Goal: Transaction & Acquisition: Download file/media

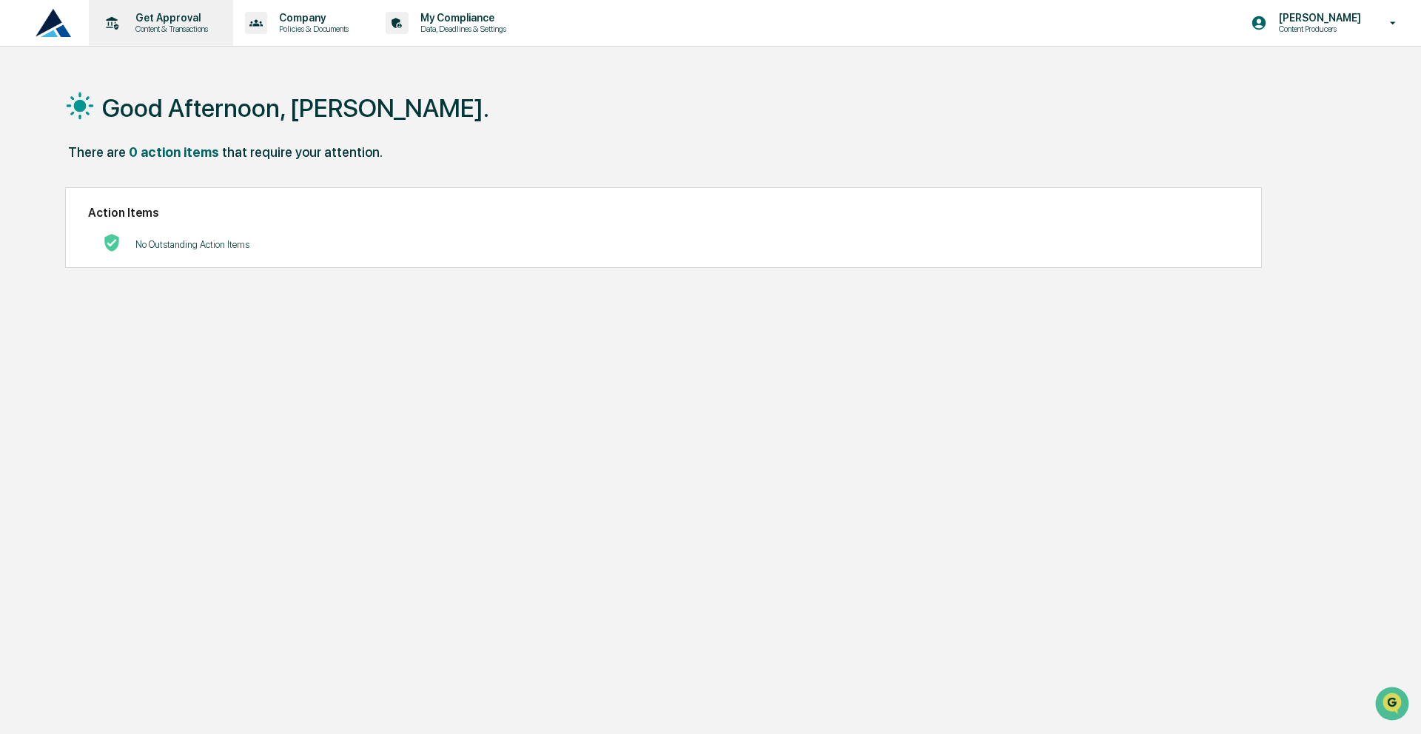
click at [204, 23] on div "Get Approval Content & Transactions" at bounding box center [170, 23] width 92 height 22
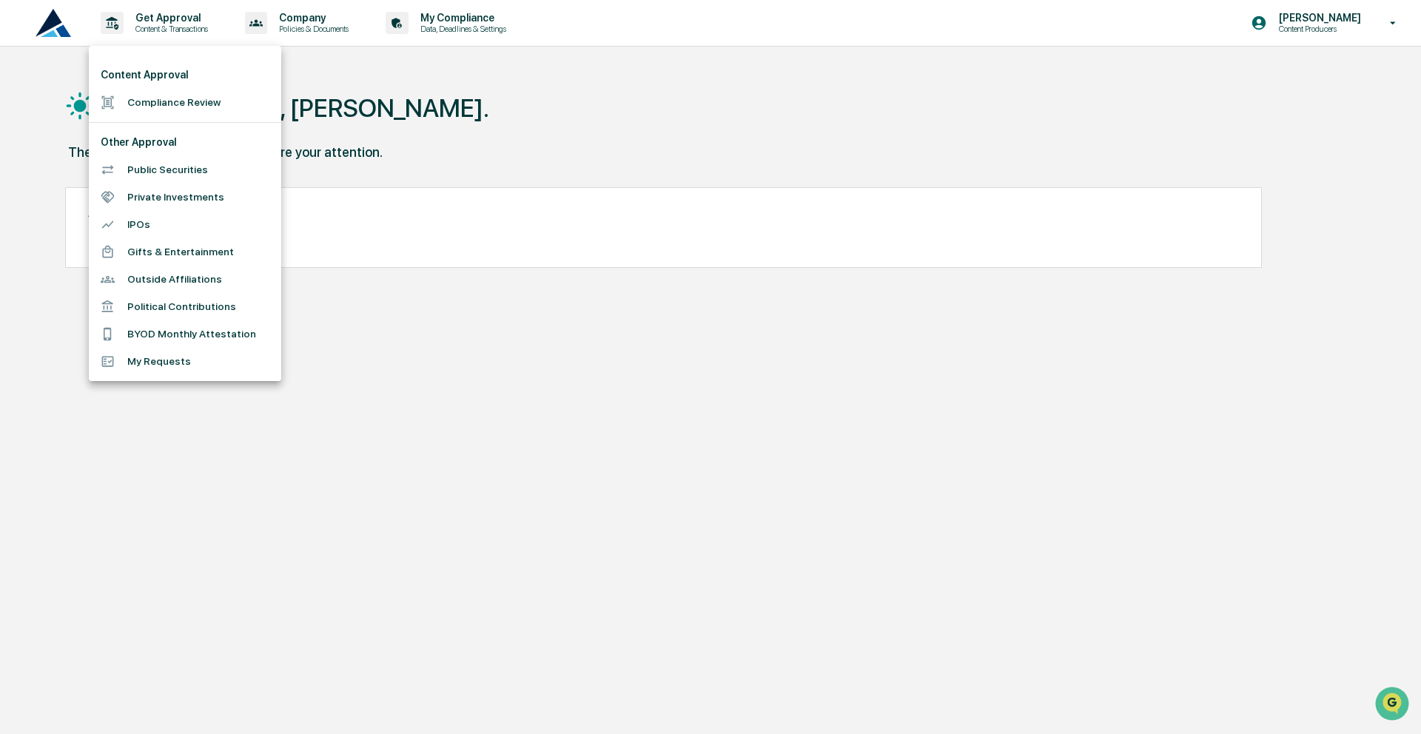
click at [200, 23] on div at bounding box center [710, 367] width 1421 height 734
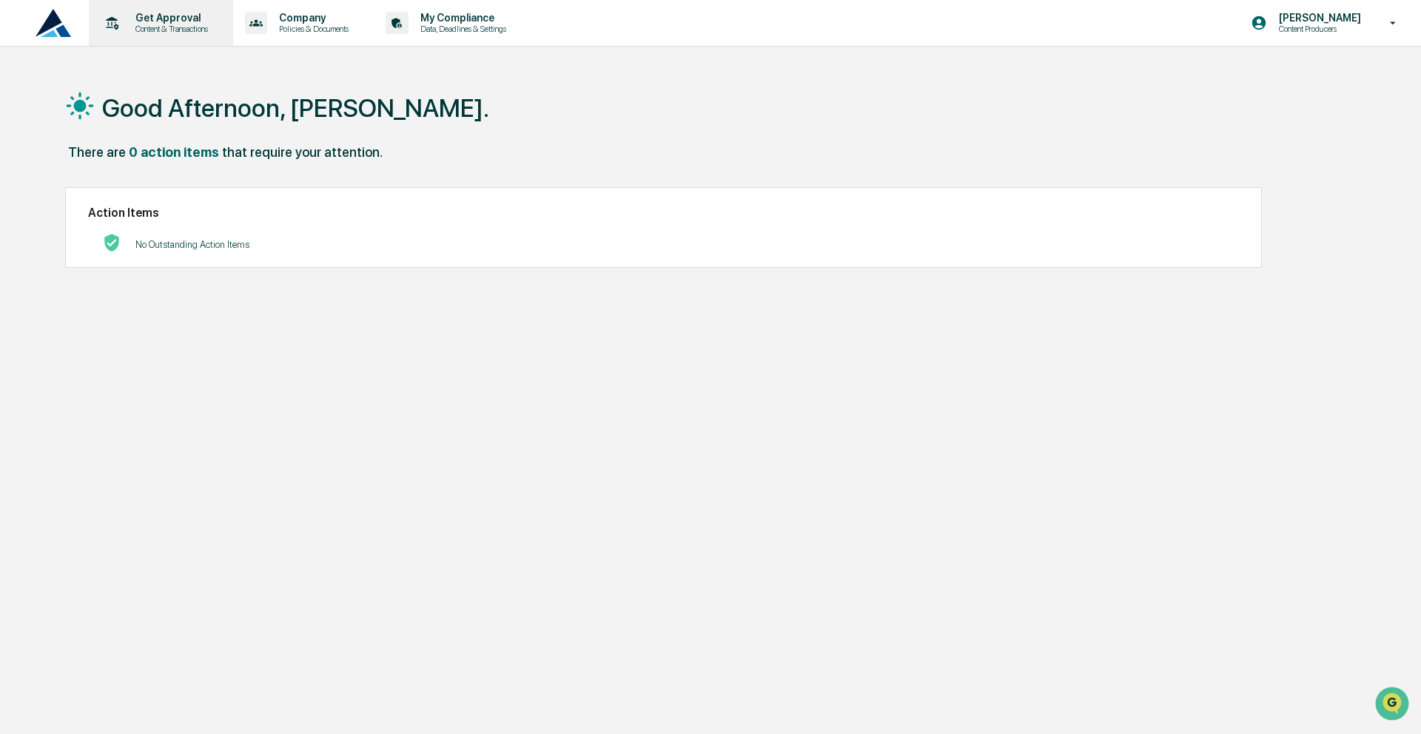
click at [181, 21] on p "Get Approval" at bounding box center [170, 18] width 92 height 12
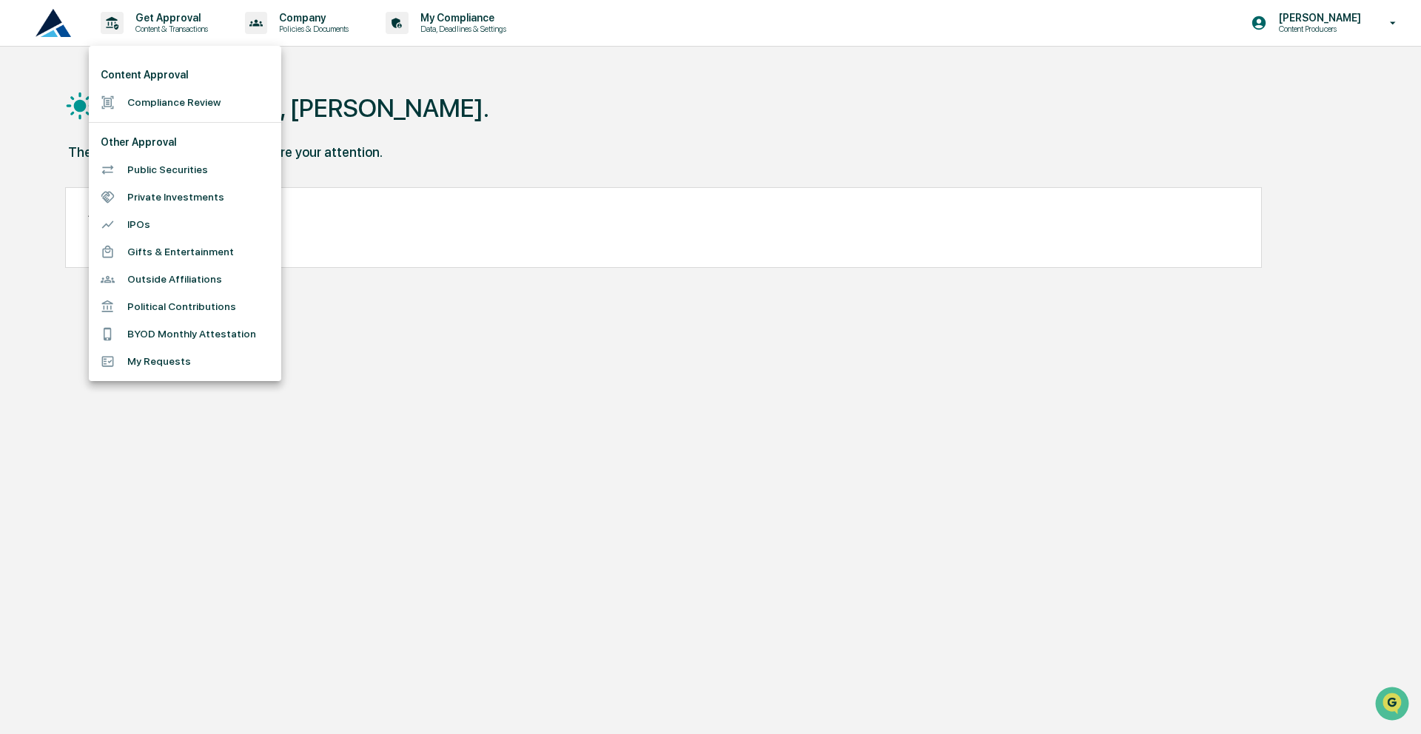
click at [207, 113] on li "Compliance Review" at bounding box center [185, 102] width 192 height 27
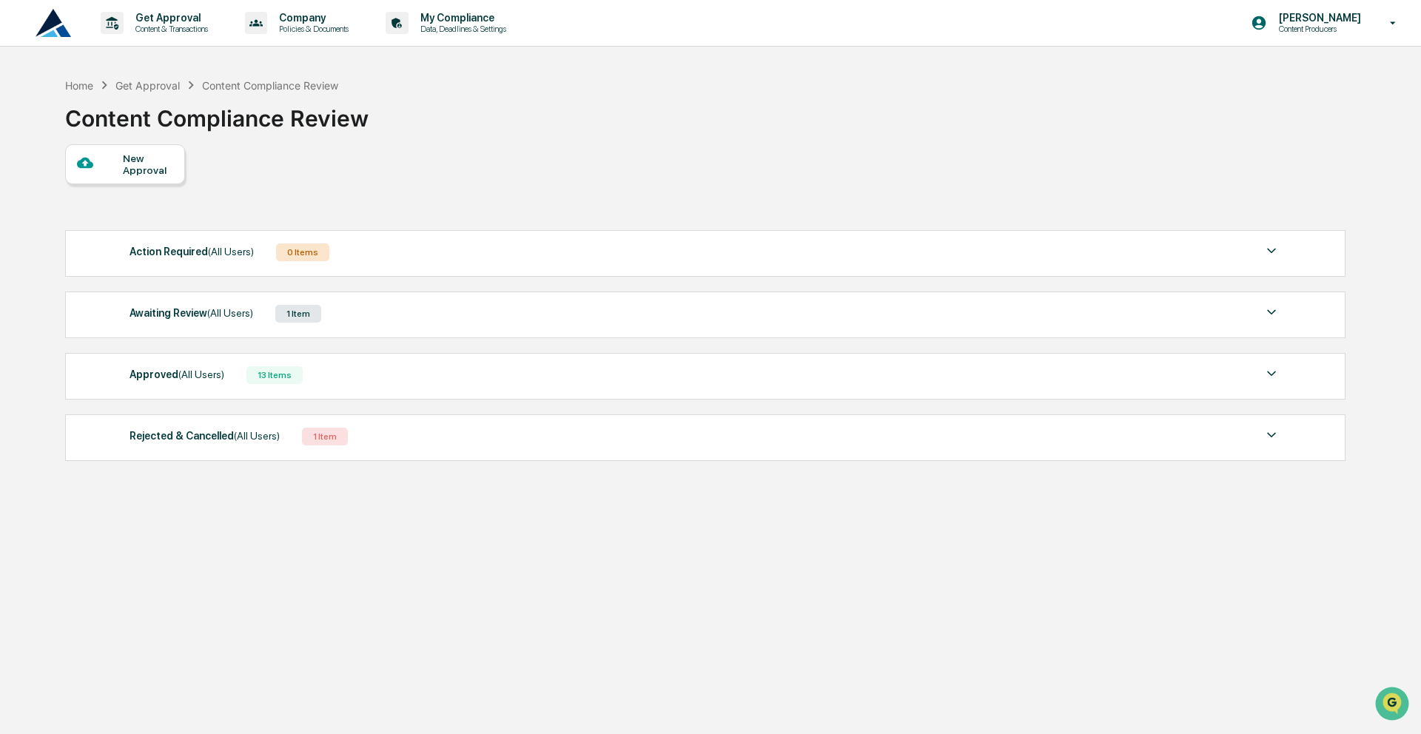
click at [387, 311] on div "Awaiting Review (All Users) 1 Item" at bounding box center [705, 314] width 1151 height 21
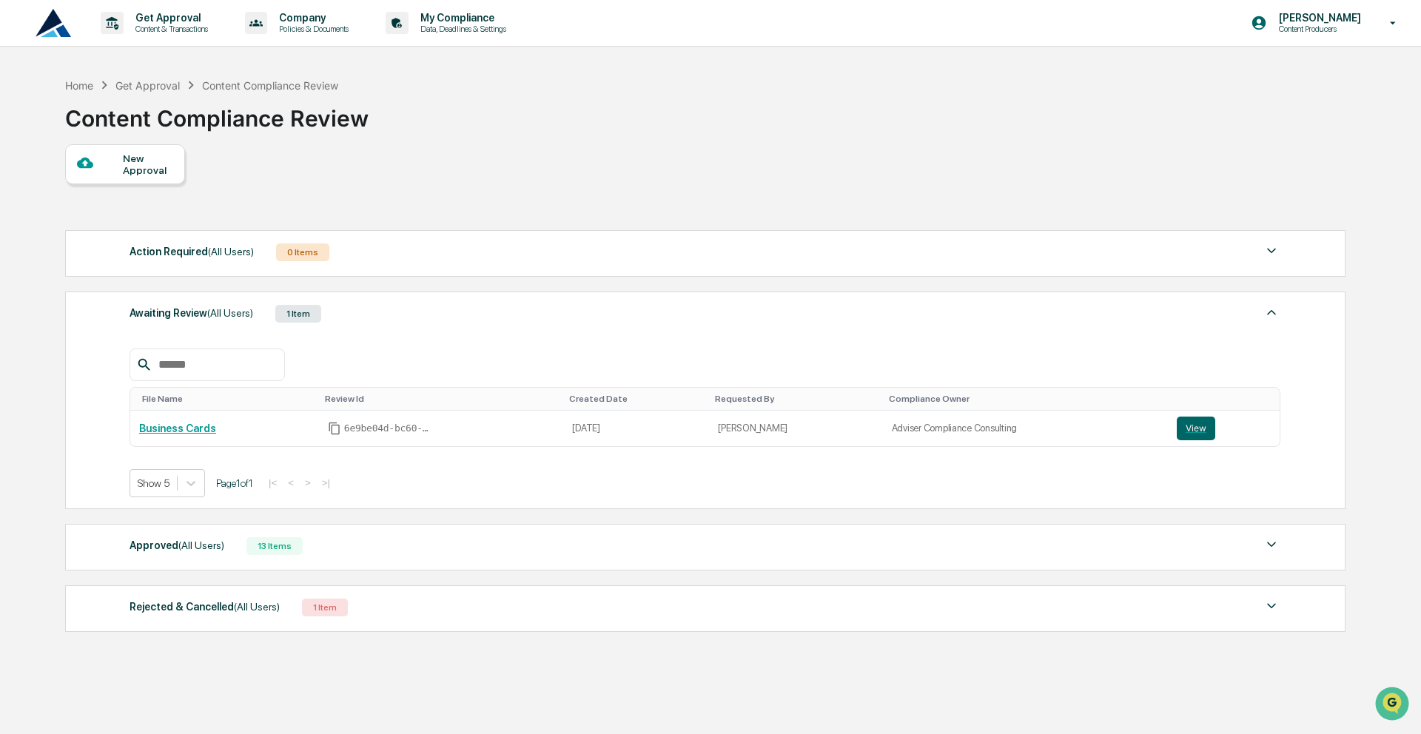
click at [316, 557] on div "Approved (All Users) 13 Items" at bounding box center [705, 546] width 1151 height 21
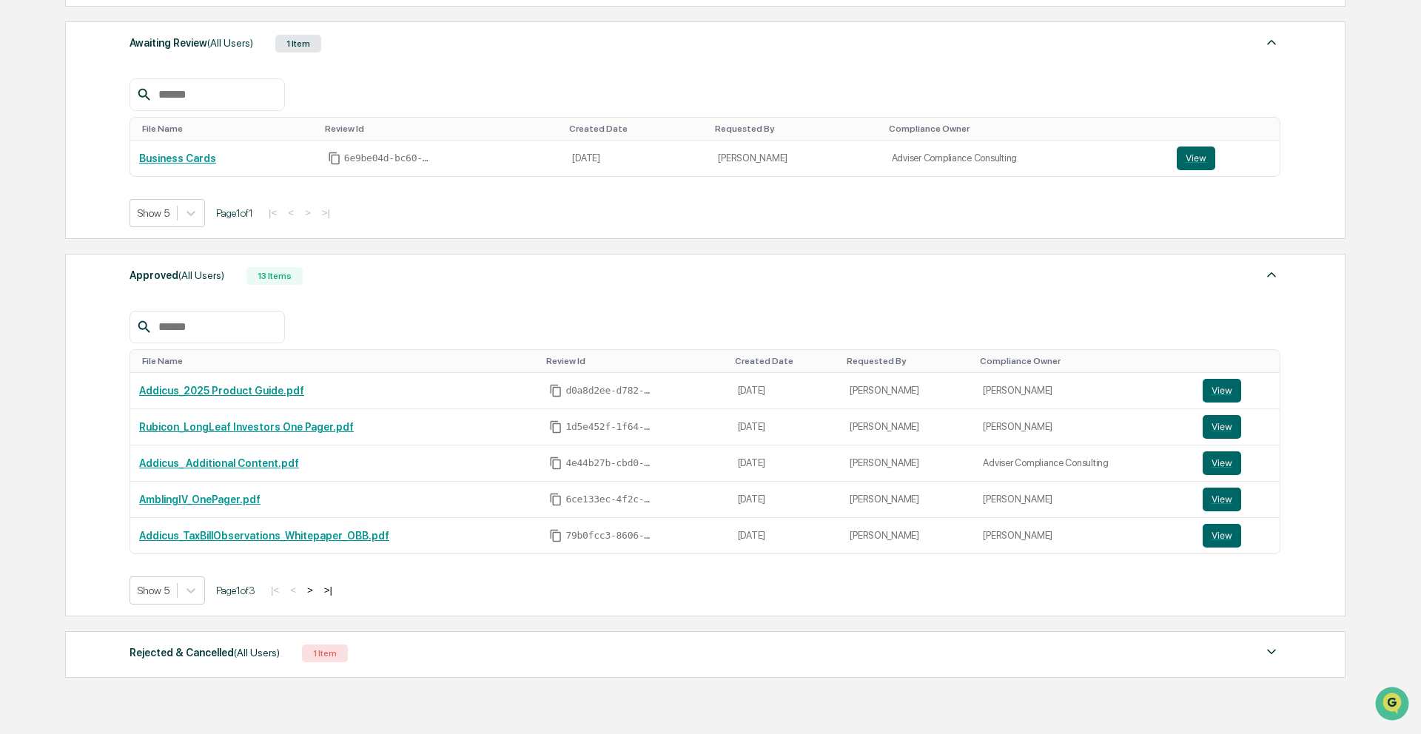
scroll to position [299, 0]
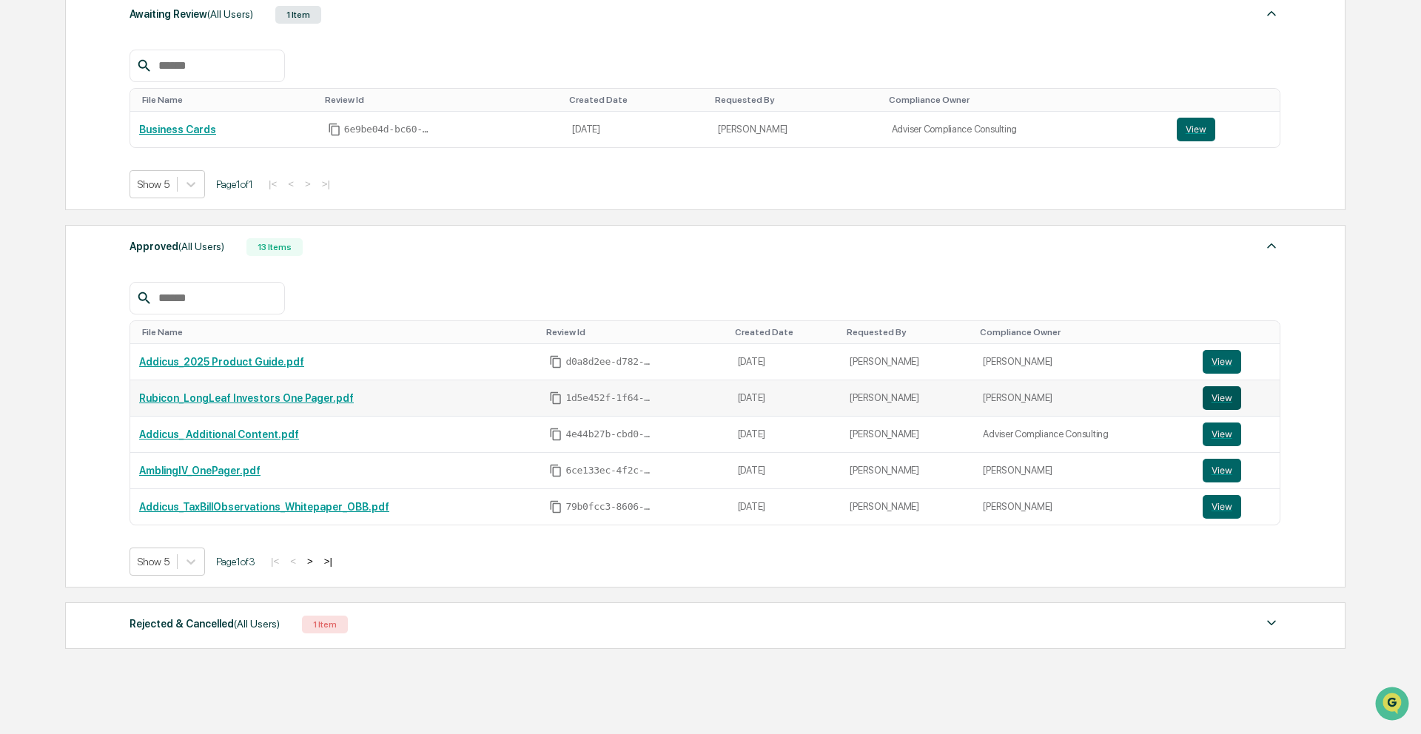
click at [1221, 406] on button "View" at bounding box center [1222, 398] width 38 height 24
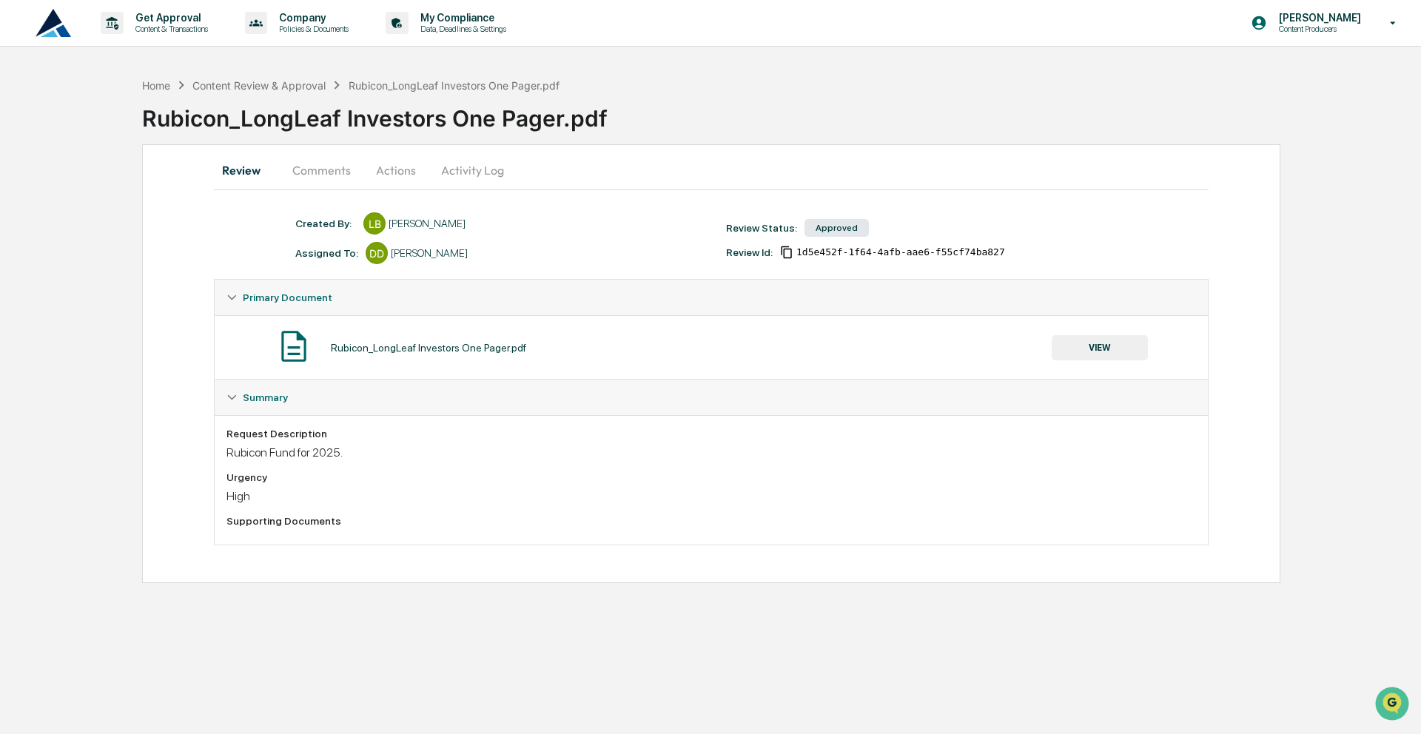
click at [322, 158] on button "Comments" at bounding box center [322, 171] width 82 height 36
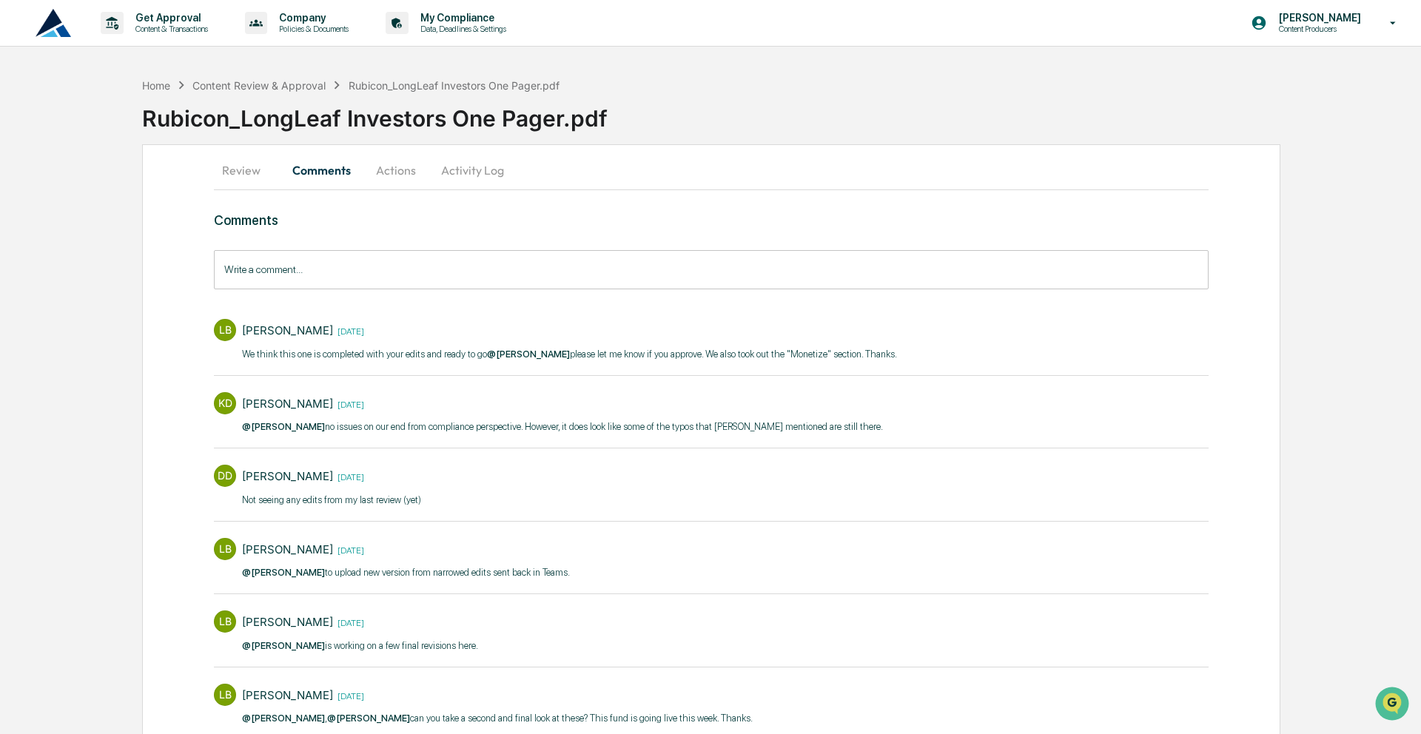
click at [390, 168] on button "Actions" at bounding box center [396, 171] width 67 height 36
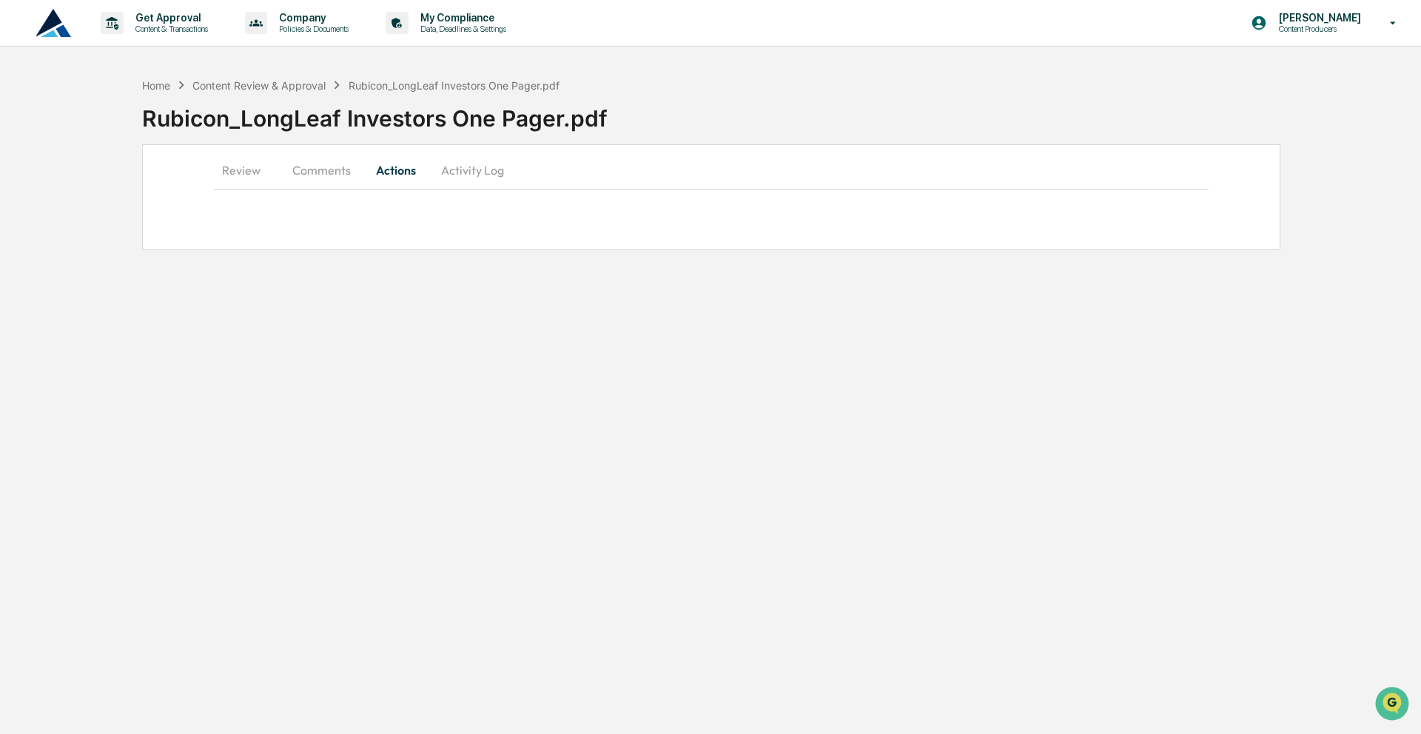
click at [315, 173] on button "Comments" at bounding box center [322, 171] width 82 height 36
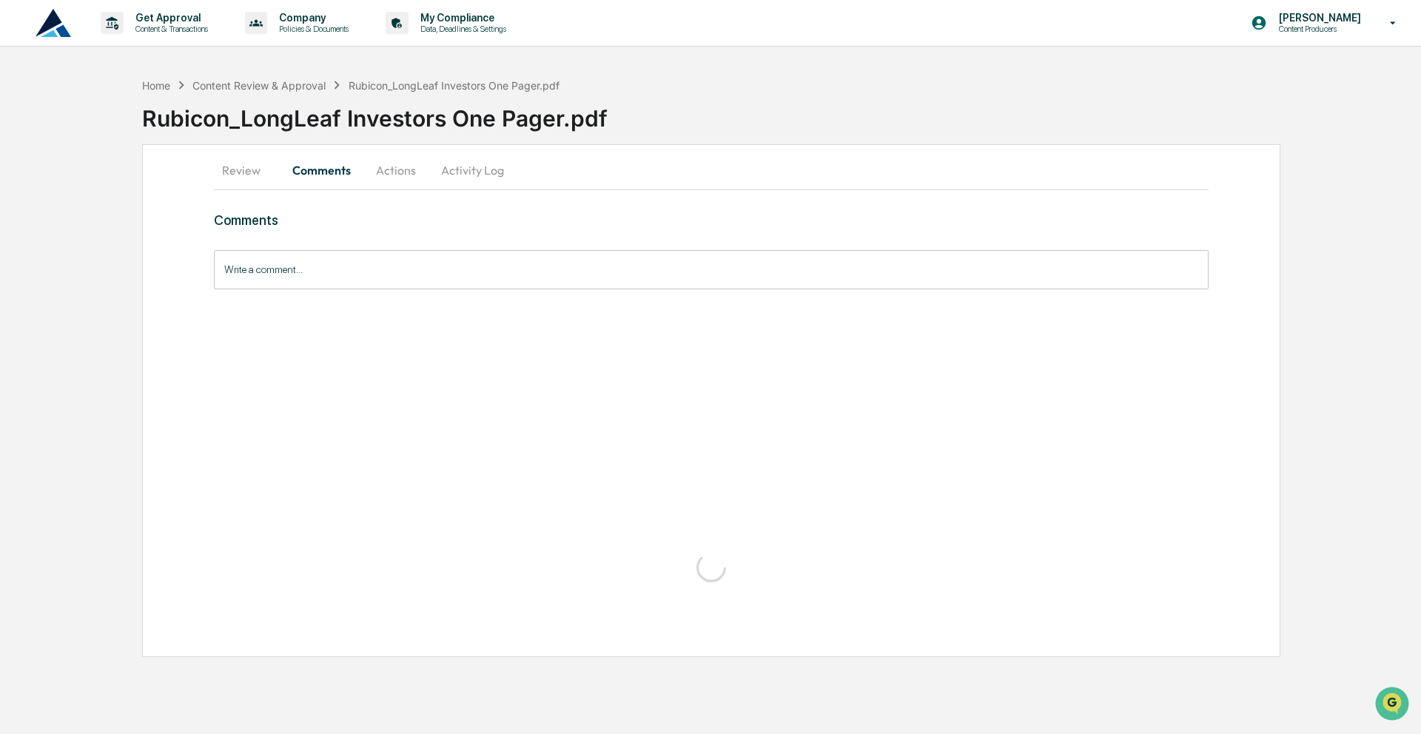
click at [241, 170] on button "Review" at bounding box center [247, 171] width 67 height 36
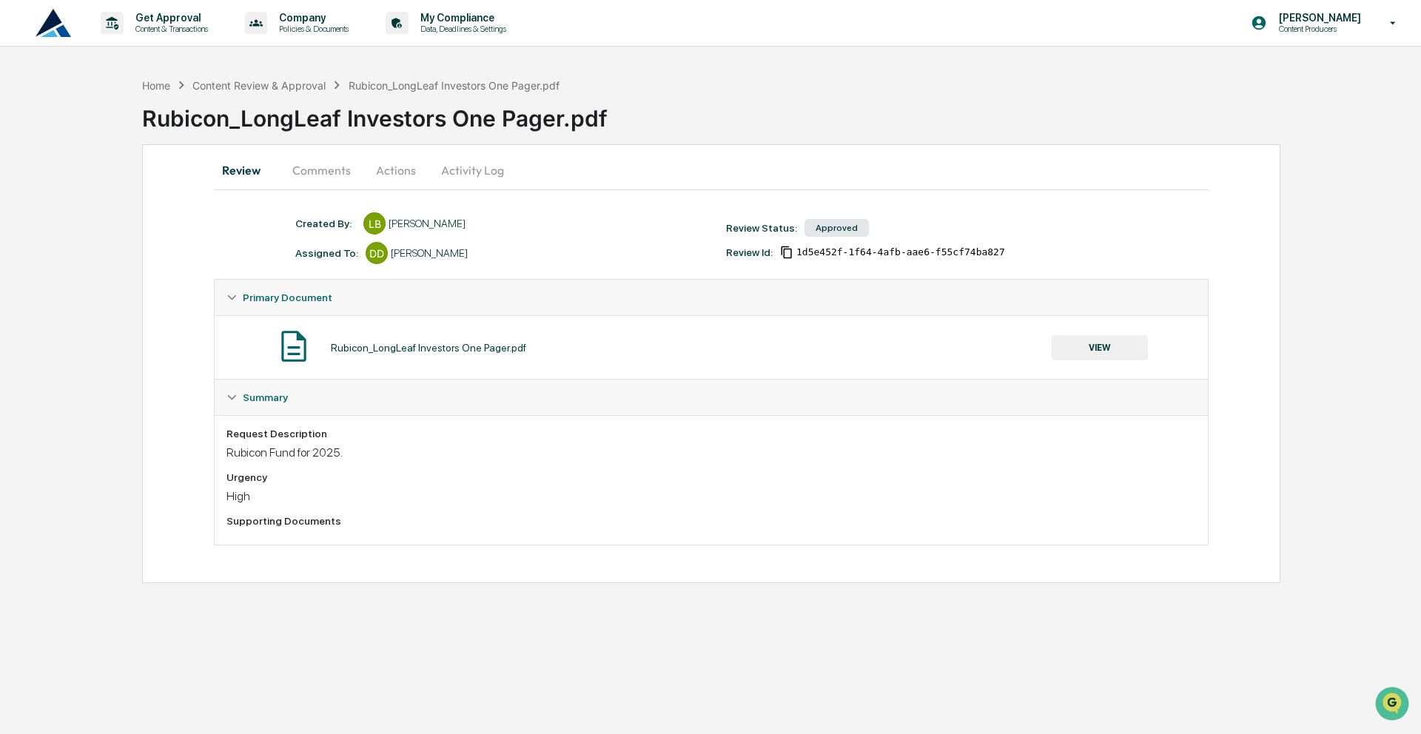
click at [460, 179] on button "Activity Log" at bounding box center [472, 171] width 87 height 36
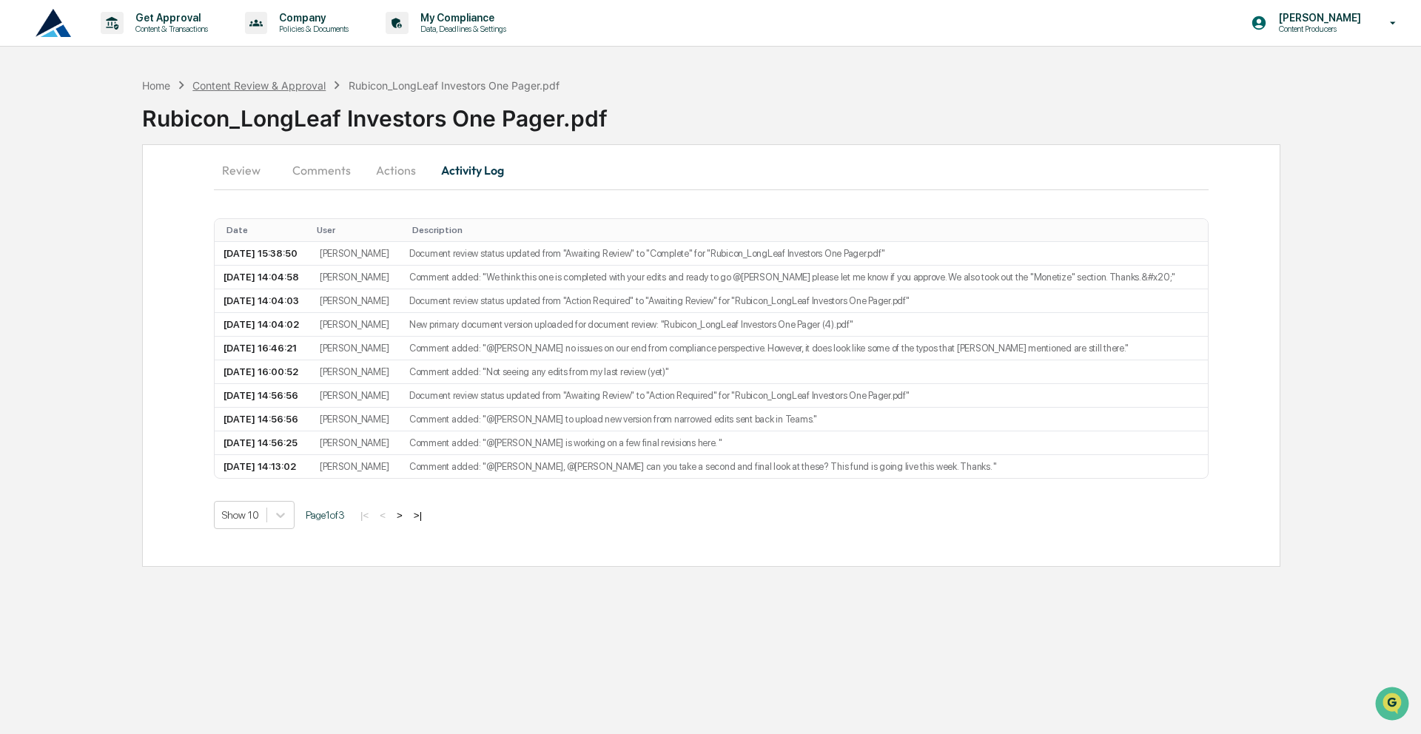
click at [271, 87] on div "Content Review & Approval" at bounding box center [258, 85] width 133 height 13
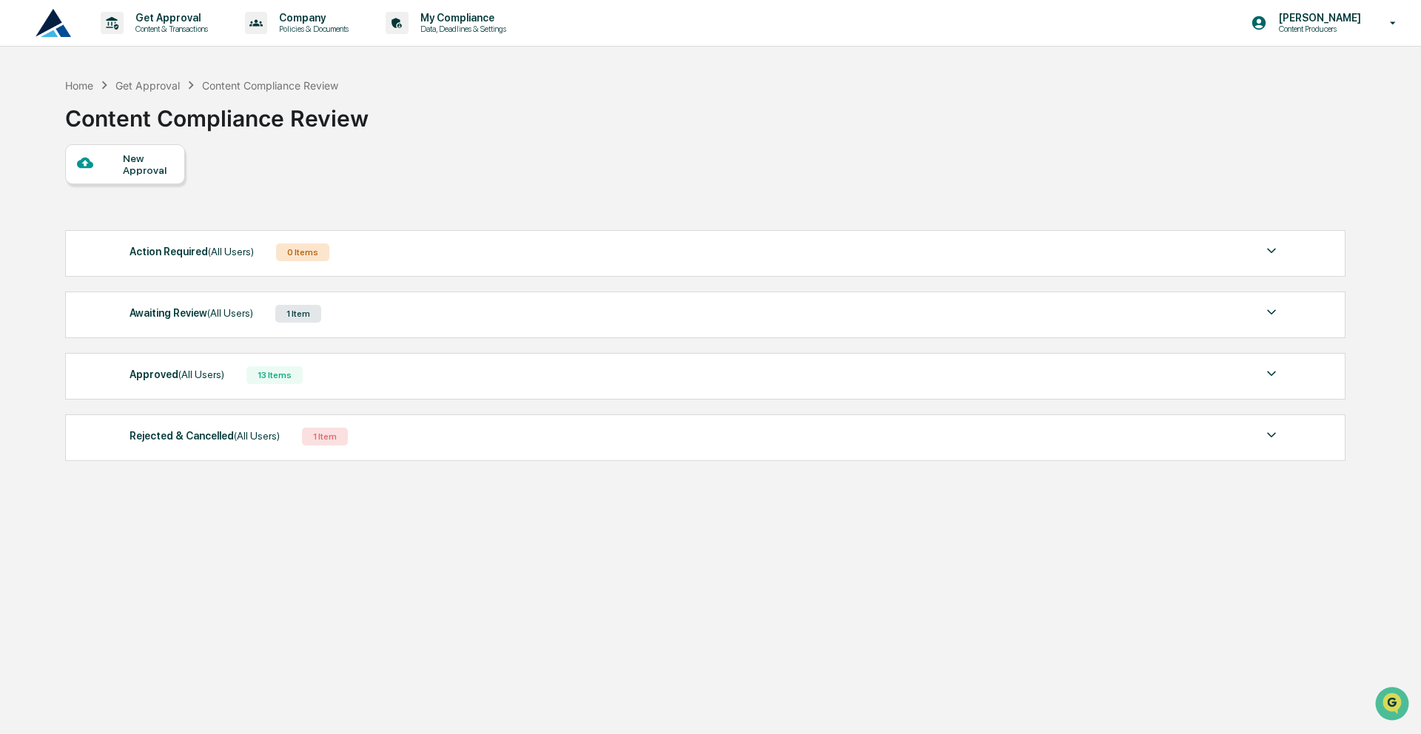
click at [337, 373] on div "Approved (All Users) 13 Items" at bounding box center [705, 375] width 1151 height 21
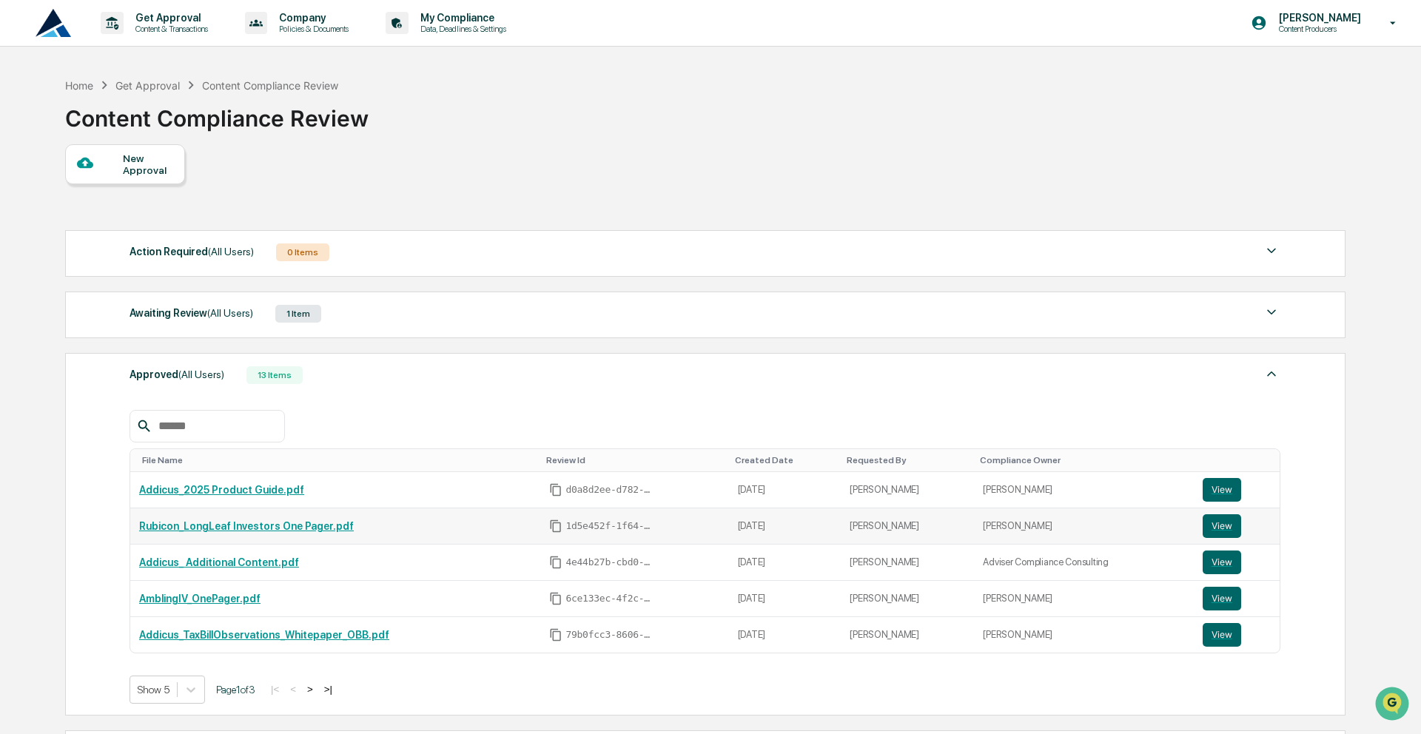
click at [272, 528] on link "Rubicon_LongLeaf Investors One Pager.pdf" at bounding box center [246, 526] width 215 height 12
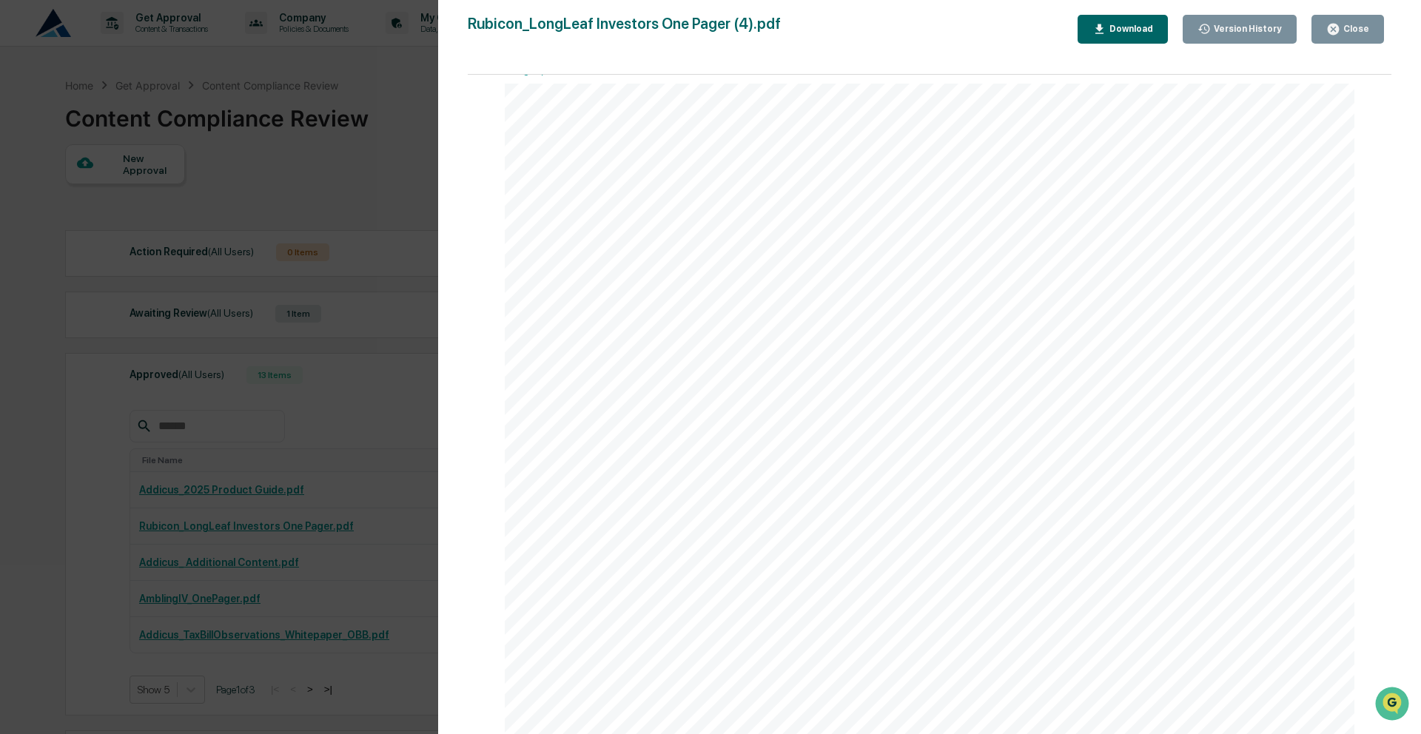
scroll to position [45, 0]
click at [1062, 41] on div "Rubicon_LongLeaf Investors One Pager (4).pdf Close Version History Download" at bounding box center [930, 29] width 924 height 29
click at [1119, 41] on button "Download" at bounding box center [1123, 29] width 90 height 29
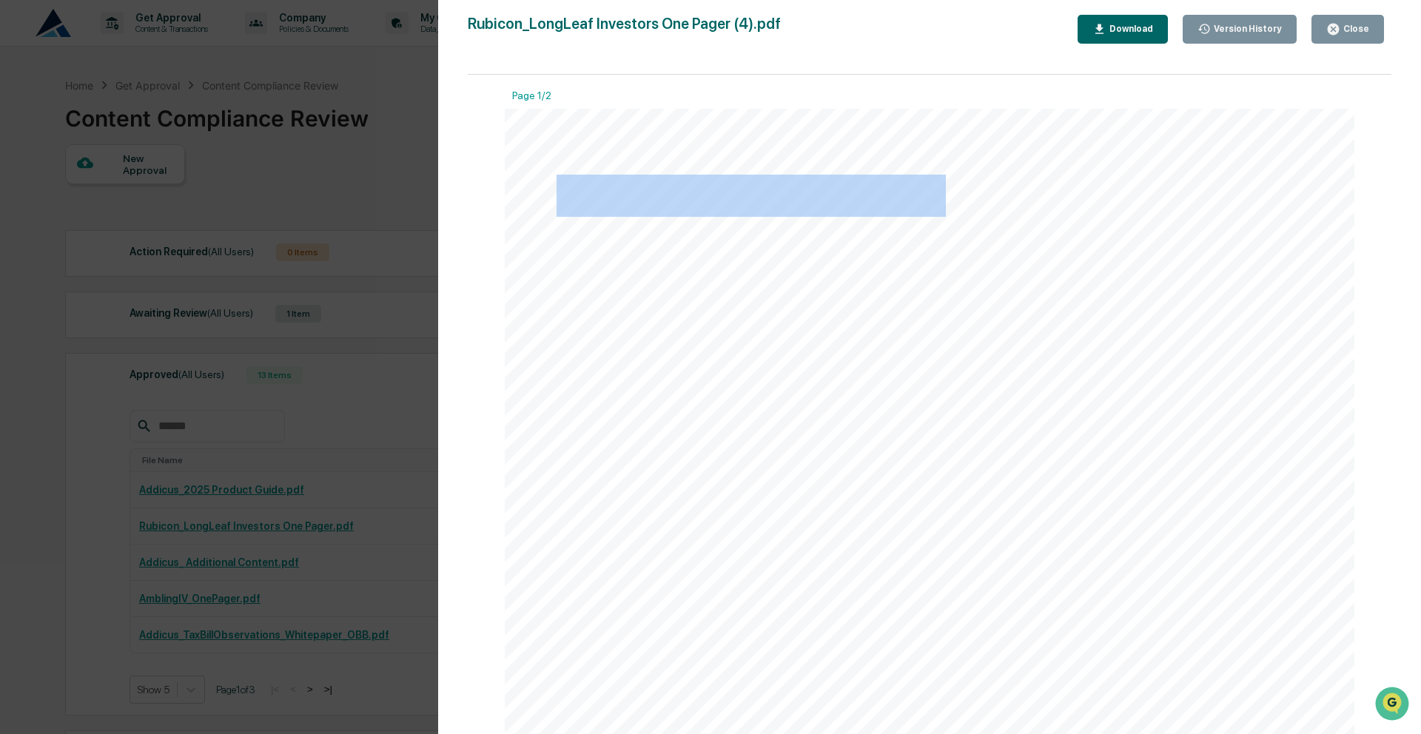
drag, startPoint x: 942, startPoint y: 197, endPoint x: 563, endPoint y: 200, distance: 379.8
click at [563, 200] on span "Long Leaf Investors, LLC" at bounding box center [751, 197] width 389 height 38
copy span "Long Leaf Investors, LLC"
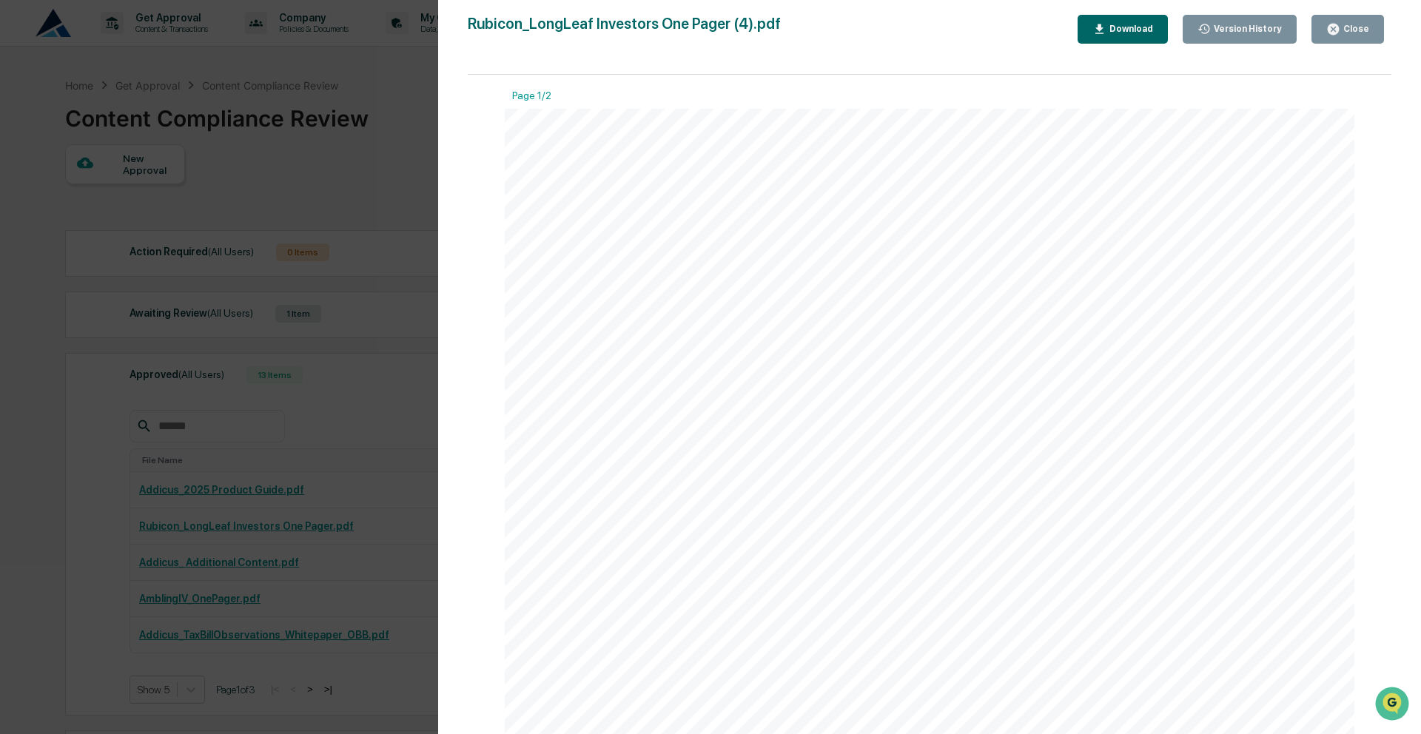
click at [1119, 27] on div "Download" at bounding box center [1130, 29] width 47 height 10
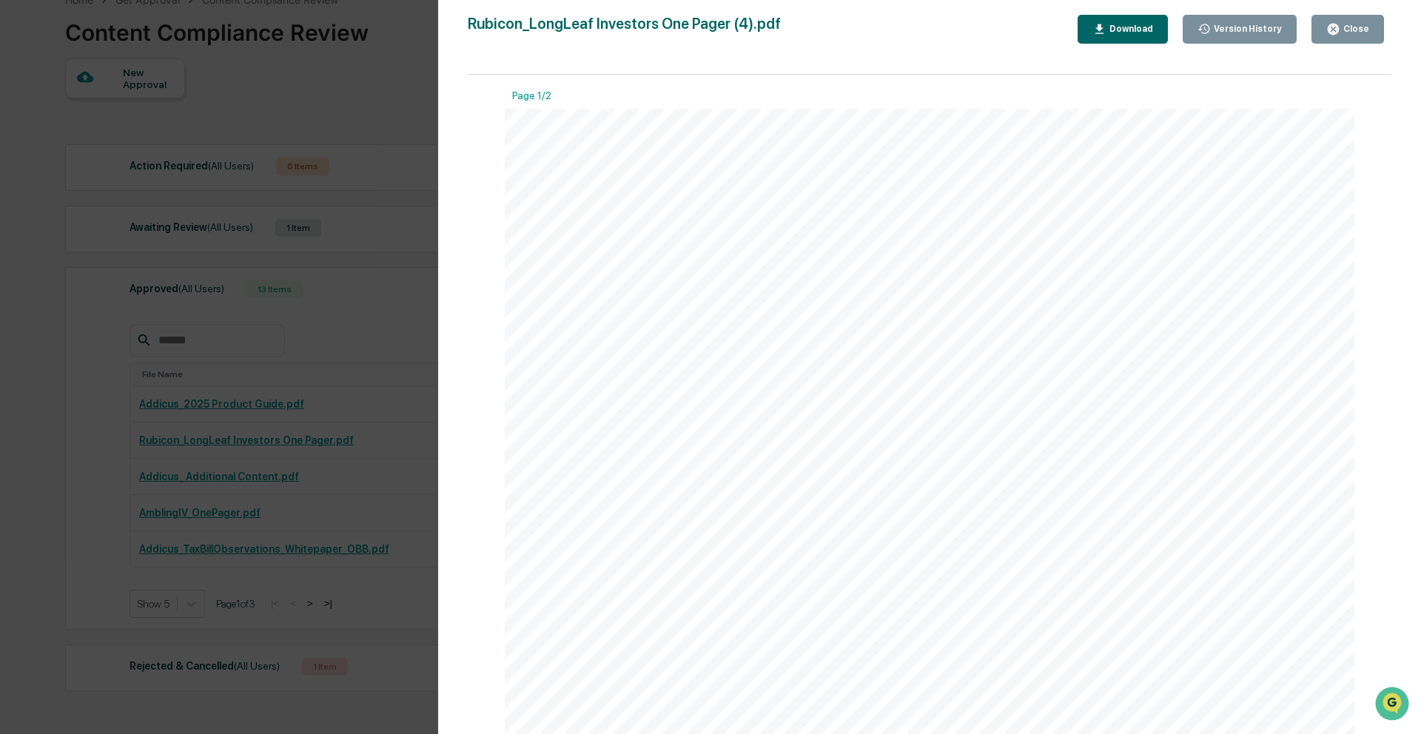
scroll to position [0, 0]
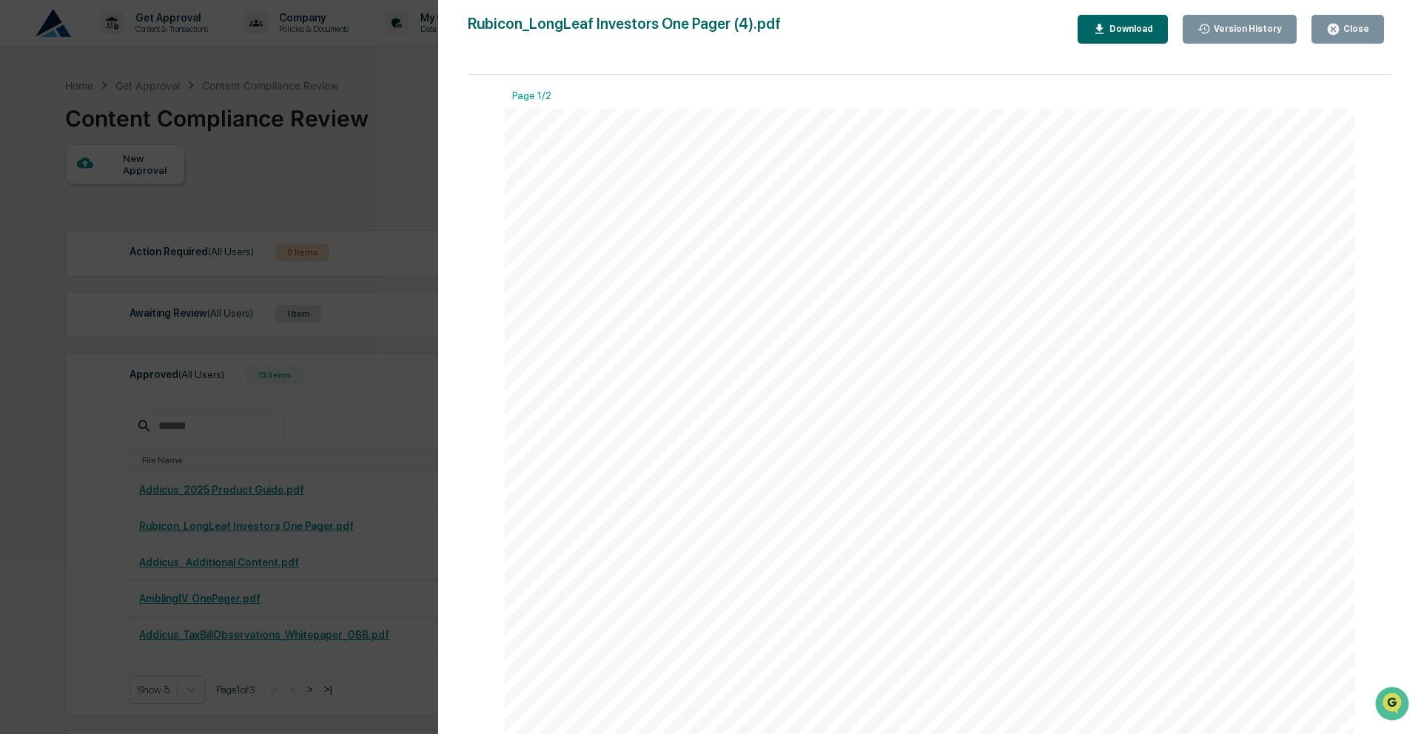
click at [1328, 24] on icon "button" at bounding box center [1334, 29] width 14 height 14
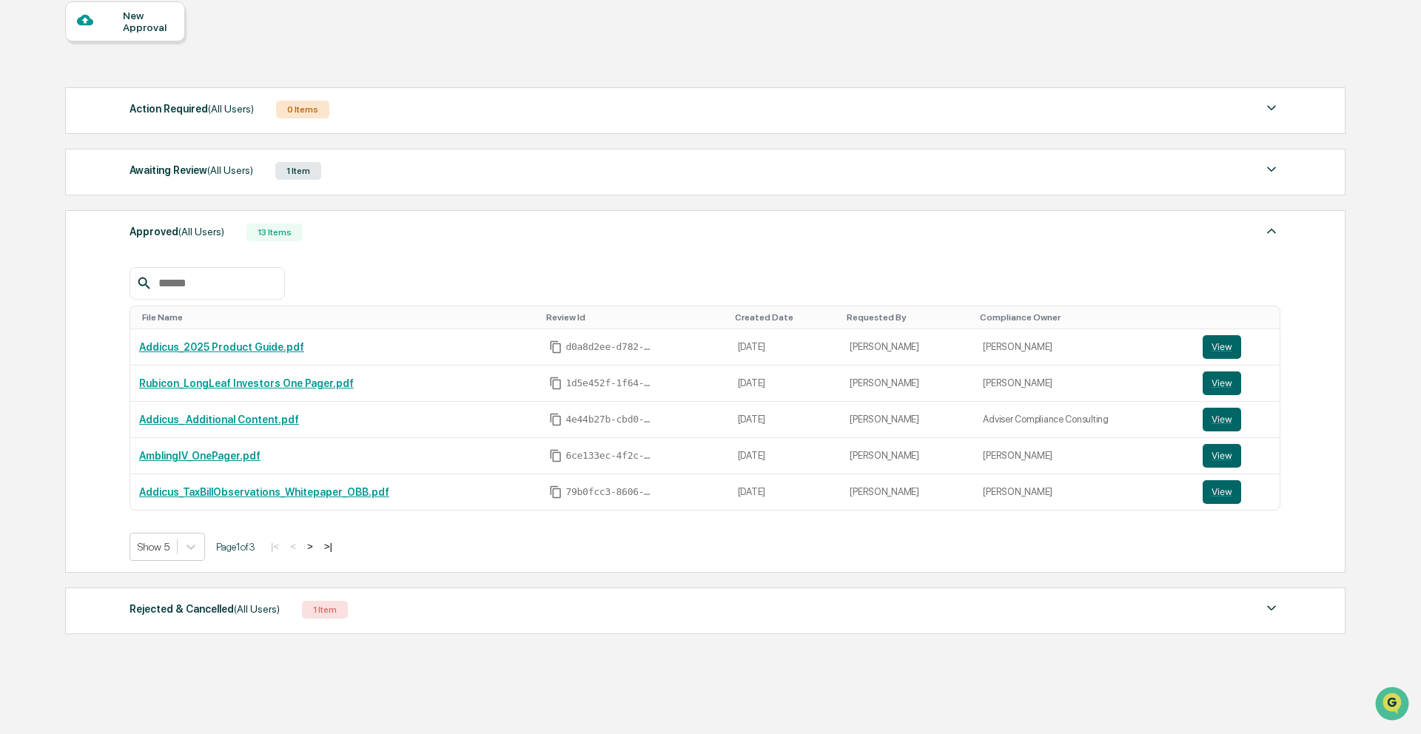
scroll to position [146, 0]
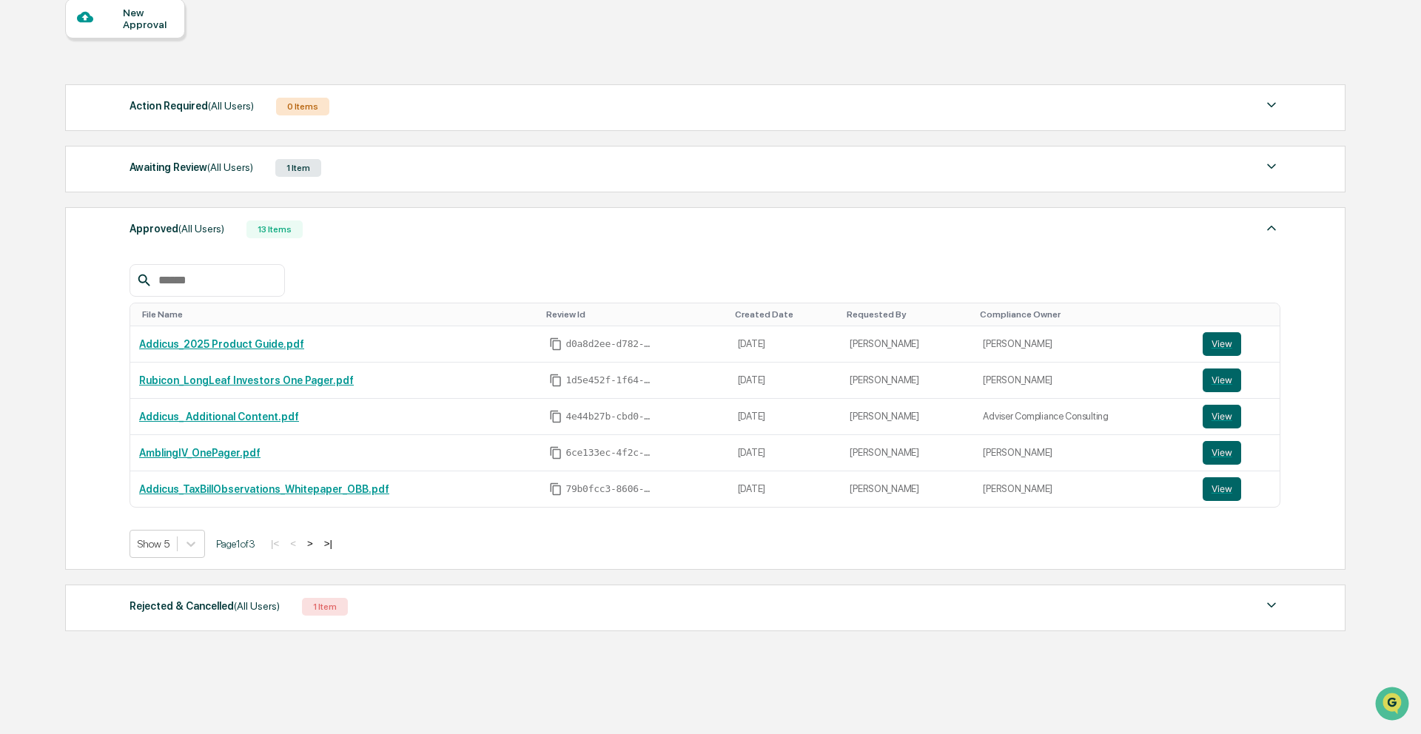
click at [318, 550] on button ">" at bounding box center [310, 543] width 15 height 13
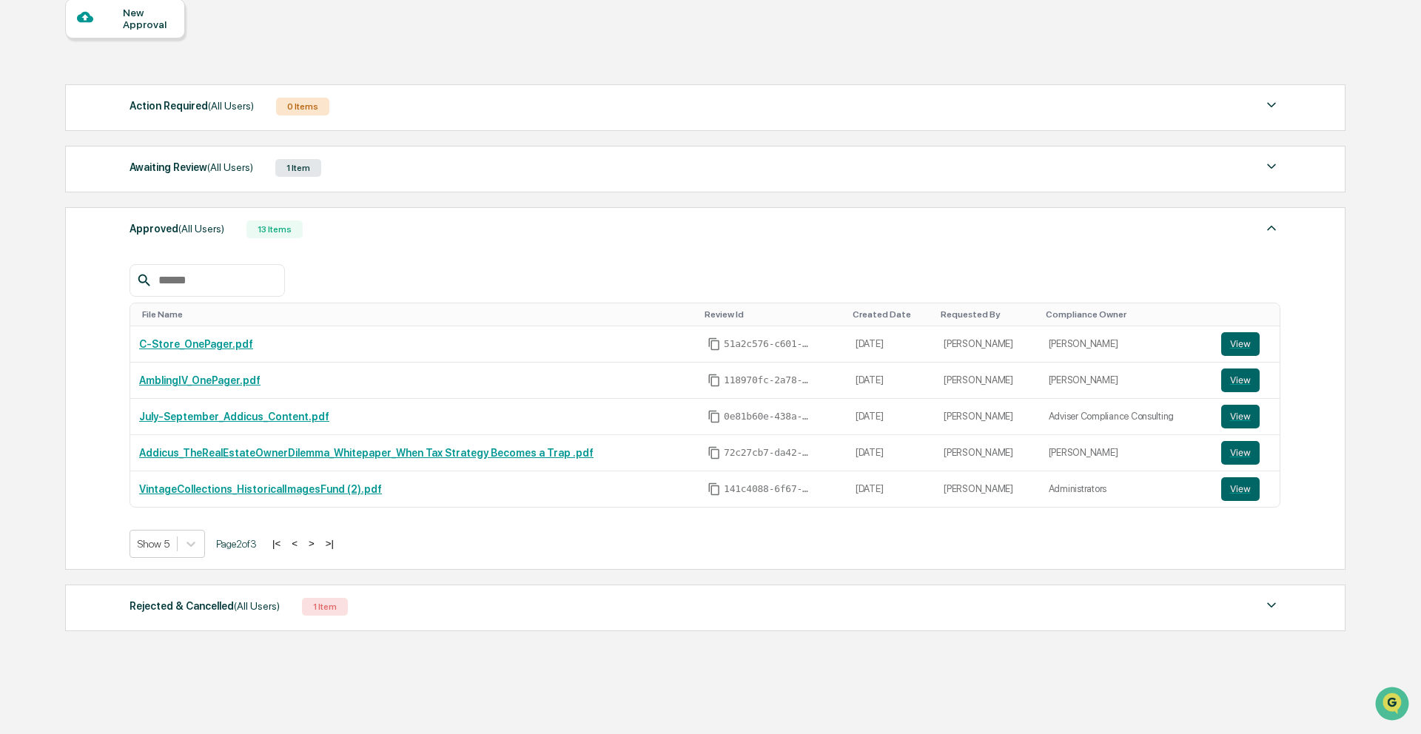
click at [302, 550] on button "<" at bounding box center [294, 543] width 15 height 13
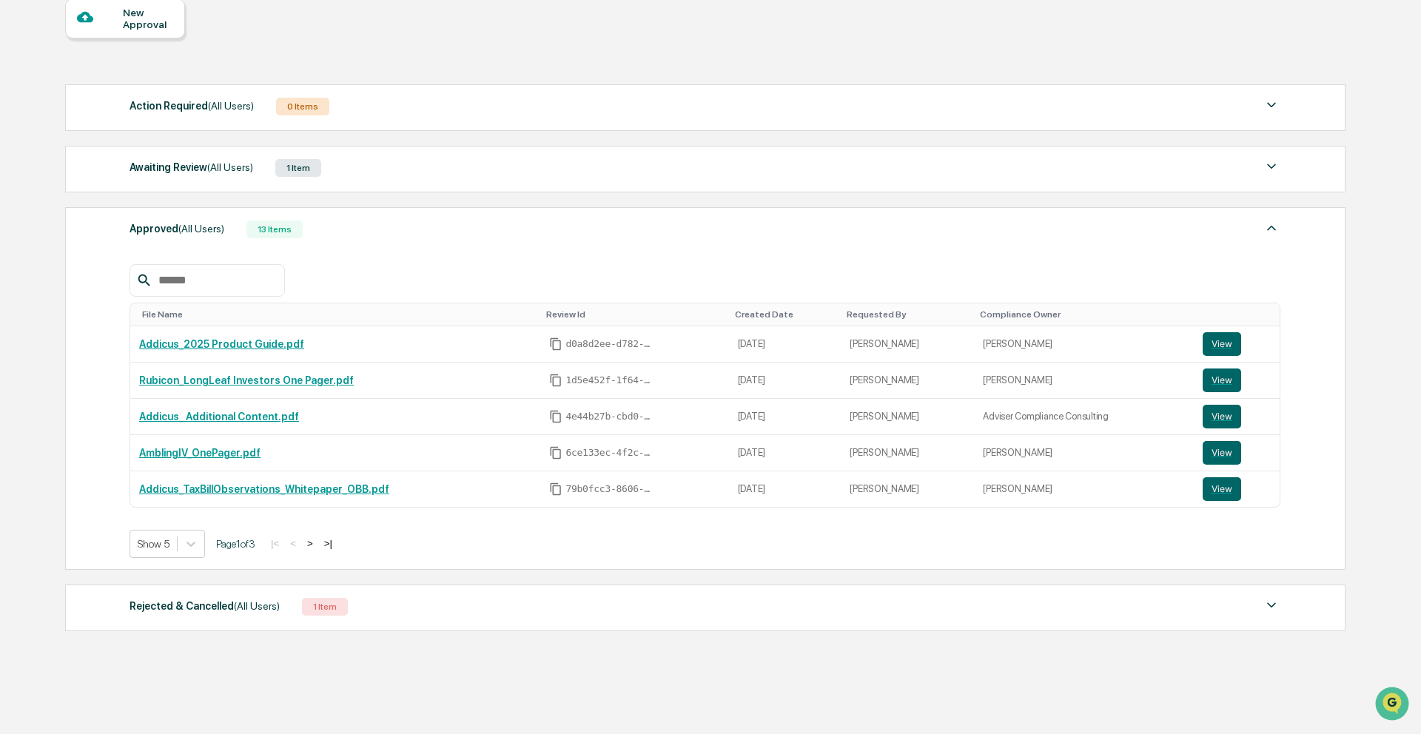
click at [298, 602] on div "Rejected & Cancelled (All Users) 1 Item" at bounding box center [705, 607] width 1151 height 21
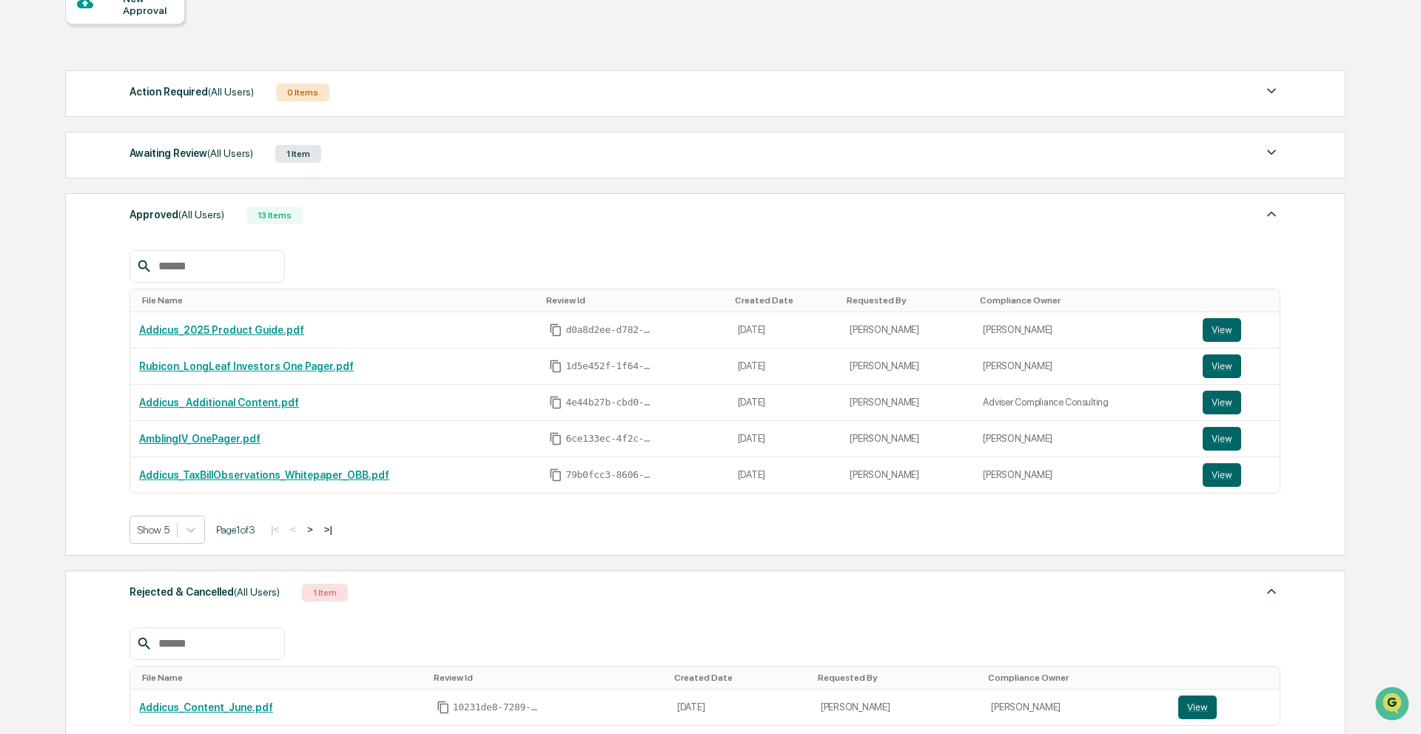
scroll to position [130, 0]
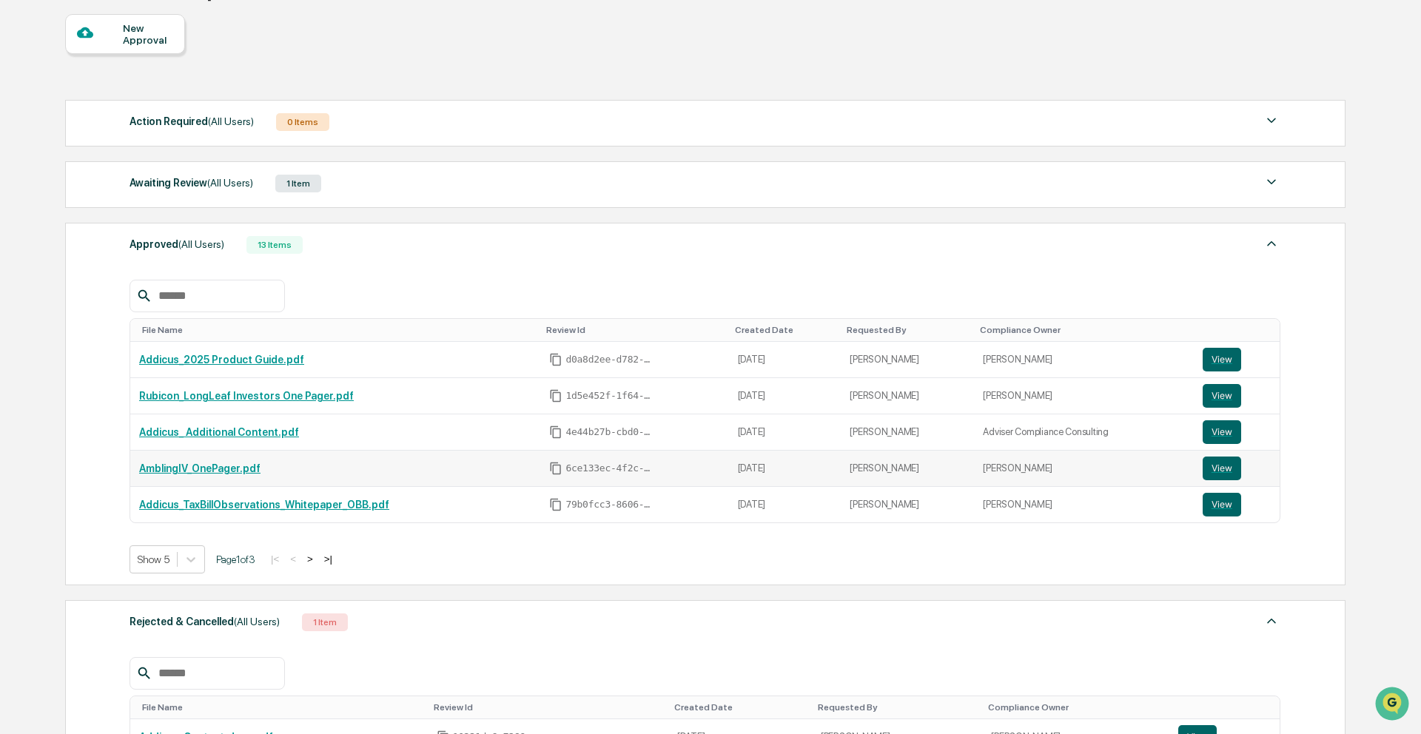
click at [243, 475] on link "AmblingIV_OnePager.pdf" at bounding box center [199, 469] width 121 height 12
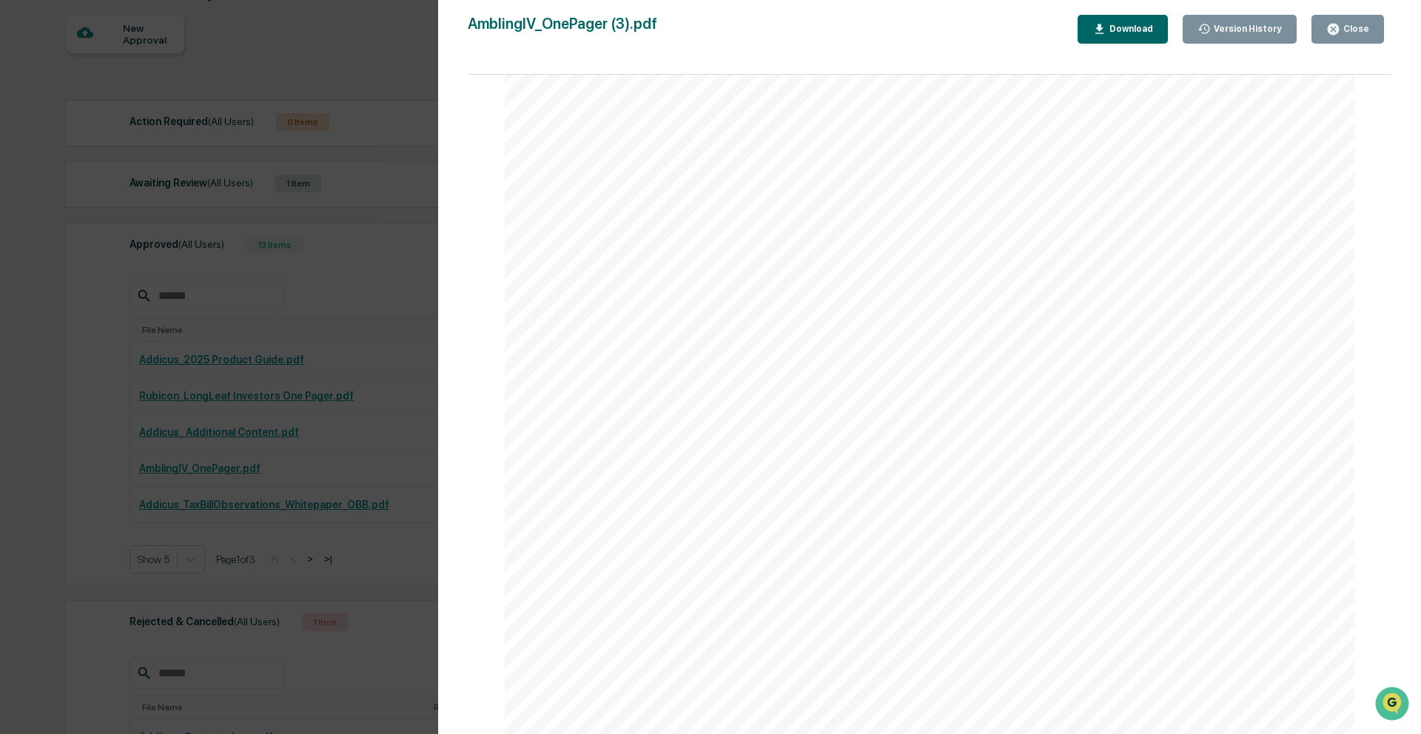
scroll to position [0, 0]
click at [1347, 36] on button "Close" at bounding box center [1348, 29] width 73 height 29
